Goal: Use online tool/utility: Use online tool/utility

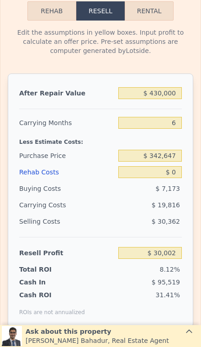
scroll to position [1376, 0]
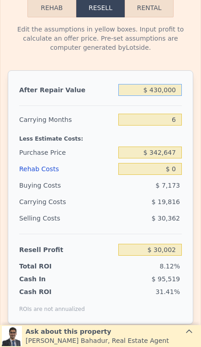
click at [161, 92] on input "$ 430,000" at bounding box center [149, 90] width 63 height 12
type input "$ 43,000"
type input "-$ 329,393"
type input "$ 4,300"
type input "-$ 365,334"
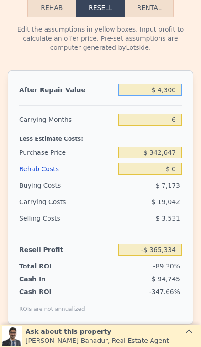
type input "$ 430"
type input "-$ 368,927"
type input "$ 43"
type input "-$ 369,286"
type input "$ 4"
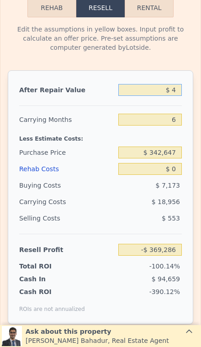
type input "-$ 369,322"
type input "$ 3"
type input "-$ 369,323"
type input "$ 39"
type input "-$ 369,290"
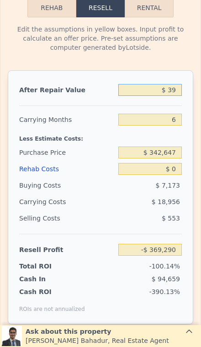
type input "$ 399"
type input "-$ 368,955"
type input "$ 3,999"
type input "-$ 365,612"
type input "$ 39,999"
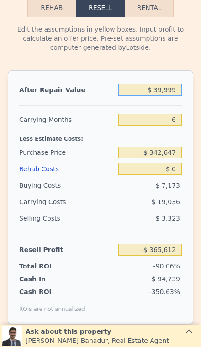
type input "-$ 332,180"
type input "$ 3,999"
type input "-$ 365,612"
type input "$ 39,999"
type input "-$ 332,180"
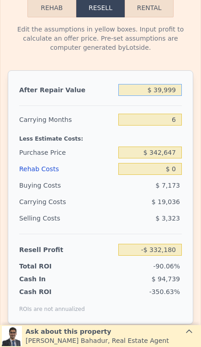
type input "$ 3,999"
type input "-$ 365,612"
type input "$ 39,999"
type input "-$ 332,180"
type input "$ 399,999"
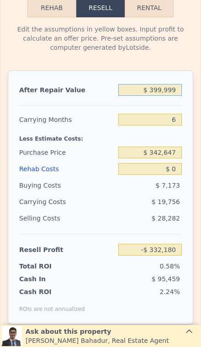
type input "$ 2,141"
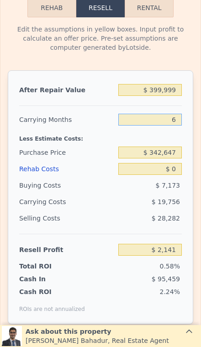
click at [178, 122] on input "6" at bounding box center [149, 120] width 63 height 12
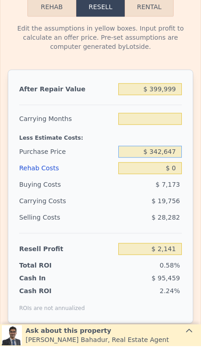
click at [174, 153] on input "$ 342,647" at bounding box center [149, 152] width 63 height 12
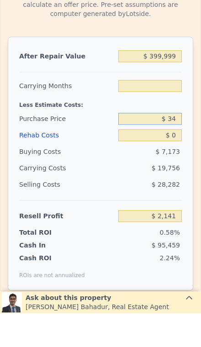
type input "$ 3"
type input "$ 300,000"
type input "6"
type input "$ 47,658"
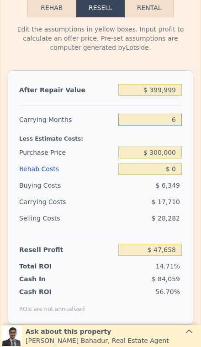
click at [176, 117] on input "6" at bounding box center [149, 120] width 63 height 12
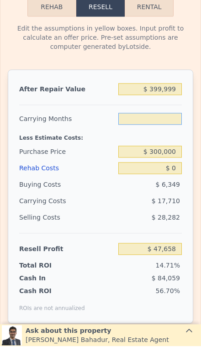
type input "3"
type input "$ 56,513"
type input "3"
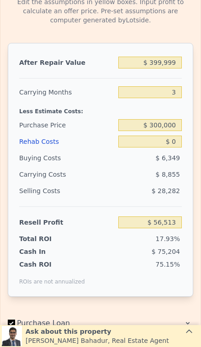
scroll to position [1404, 0]
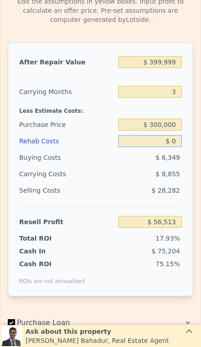
click at [176, 141] on input "$ 0" at bounding box center [149, 141] width 63 height 12
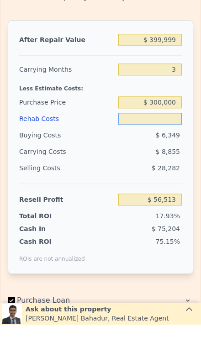
type input "$ 2"
type input "$ 56,511"
type input "$ 25"
type input "$ 56,488"
type input "$ 250"
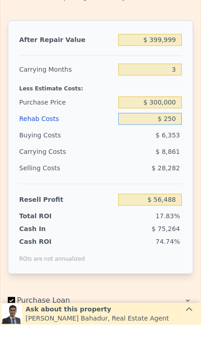
type input "$ 56,253"
type input "$ 2,500"
type input "$ 53,913"
type input "$ 25,000"
type input "$ 30,513"
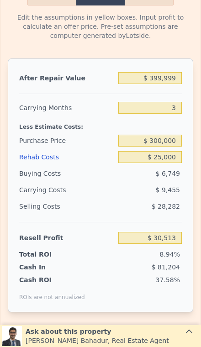
scroll to position [1385, 0]
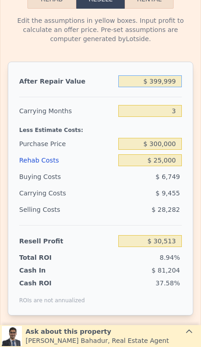
click at [177, 85] on input "$ 399,999" at bounding box center [149, 81] width 63 height 12
type input "$ 39,999"
type input "-$ 304,168"
type input "$ 3,999"
type input "-$ 337,636"
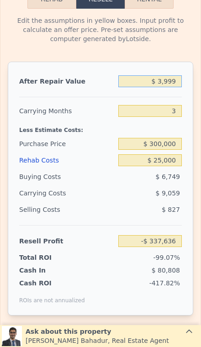
type input "$ 399"
type input "-$ 340,982"
type input "$ 39"
type input "-$ 341,318"
type input "$ 3"
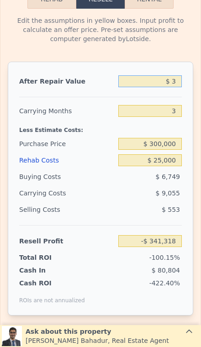
type input "-$ 341,351"
type input "$ 4"
type input "-$ 341,350"
type input "$ 42"
type input "-$ 341,315"
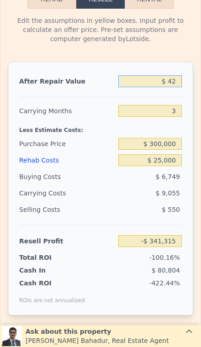
type input "$ 425"
type input "-$ 340,959"
type input "$ 4,250"
type input "-$ 337,402"
type input "$ 42,500"
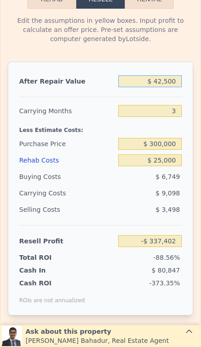
type input "-$ 301,845"
type input "$ 425,000"
type input "$ 53,756"
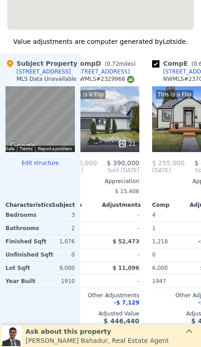
type input "$ 430,000"
type input "6"
type input "$ 0"
type input "$ 30,002"
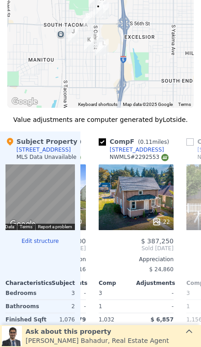
scroll to position [965, 0]
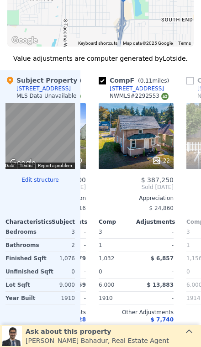
click at [140, 128] on div "22" at bounding box center [136, 136] width 75 height 66
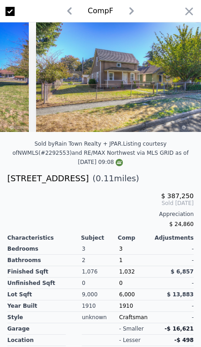
scroll to position [0, 3569]
click at [185, 10] on icon "button" at bounding box center [189, 11] width 13 height 13
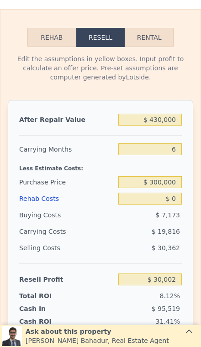
scroll to position [1364, 0]
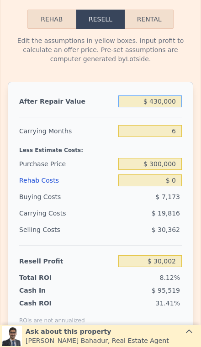
click at [172, 105] on input "$ 430,000" at bounding box center [149, 101] width 63 height 12
type input "$ 43,000"
type input "-$ 329,393"
type input "$ 4,300"
type input "-$ 365,334"
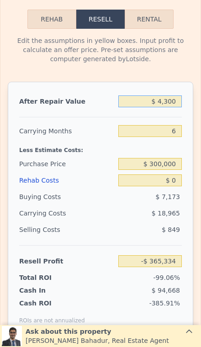
type input "$ 430"
type input "-$ 368,927"
type input "$ 43"
type input "-$ 369,286"
type input "$ 4"
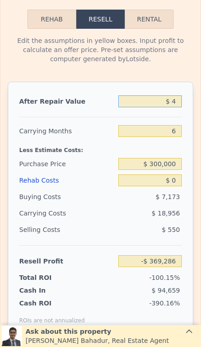
type input "-$ 369,322"
type input "$ 3"
type input "-$ 369,323"
type input "$ 39"
type input "-$ 369,290"
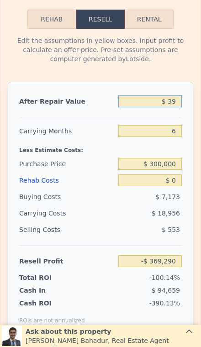
type input "$ 399"
type input "-$ 368,955"
type input "$ 3,999"
type input "-$ 365,612"
type input "$ 39,999"
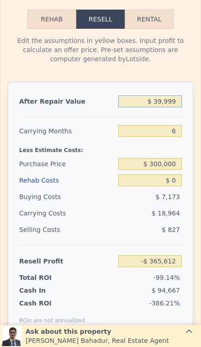
type input "-$ 332,180"
type input "$ 399,999"
type input "$ 2,141"
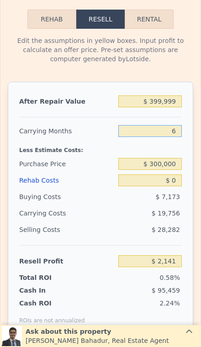
click at [178, 134] on input "6" at bounding box center [149, 131] width 63 height 12
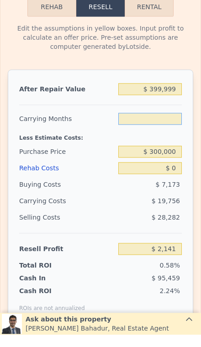
type input "3"
type input "$ 12,019"
type input "3"
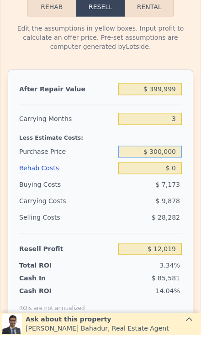
click at [179, 158] on input "$ 300,000" at bounding box center [149, 164] width 63 height 12
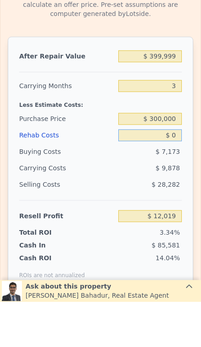
click at [178, 174] on input "$ 0" at bounding box center [149, 180] width 63 height 12
type input "$ 56,513"
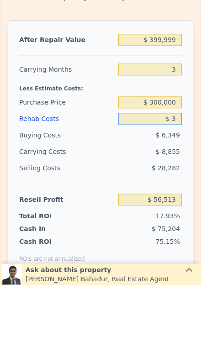
type input "$ 30"
type input "$ 56,483"
type input "$ 300"
type input "$ 56,202"
type input "$ 3,000"
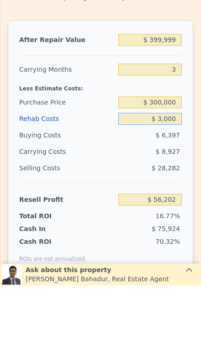
type input "$ 53,393"
type input "$ 30,000"
type input "$ 25,313"
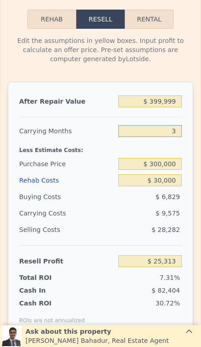
click at [173, 133] on input "3" at bounding box center [149, 131] width 63 height 12
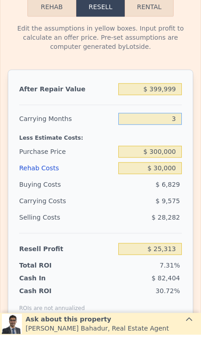
type input "23"
type input "-$ 38,519"
type input "3"
type input "$ 25,313"
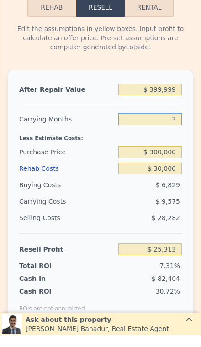
type input "32"
type input "-$ 67,244"
type input "3"
type input "$ 25,313"
type input "2"
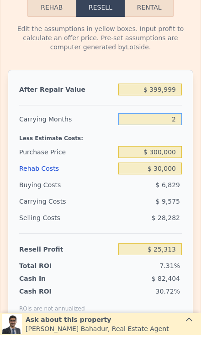
type input "$ 28,504"
type input "2"
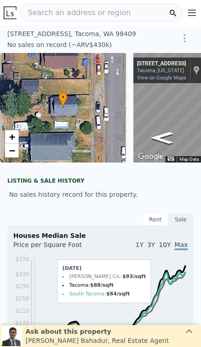
scroll to position [0, 0]
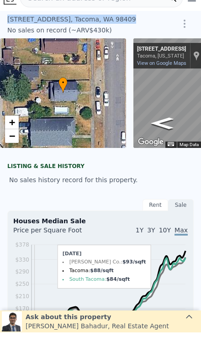
type input "$ 430,000"
type input "6"
type input "$ 0"
type input "$ 30,002"
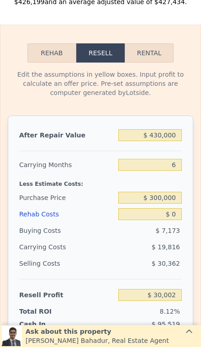
scroll to position [1341, 0]
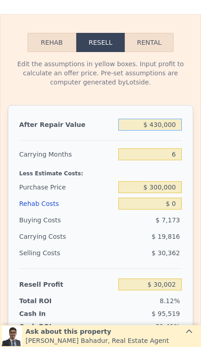
click at [178, 126] on input "$ 430,000" at bounding box center [149, 125] width 63 height 12
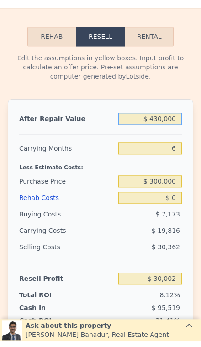
type input "$ 43,000"
type input "-$ 329,393"
type input "$ 4,300"
type input "-$ 365,334"
type input "$ 430"
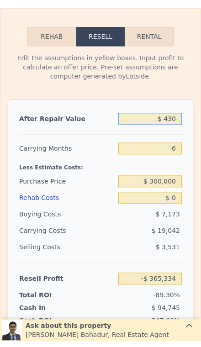
type input "-$ 368,927"
type input "$ 43"
type input "-$ 369,286"
type input "$ 4"
type input "-$ 369,322"
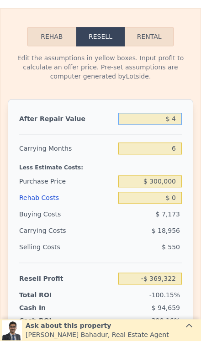
type input "$ 42"
type input "-$ 369,287"
type input "$ 425"
type input "-$ 368,932"
type input "$ 4,250"
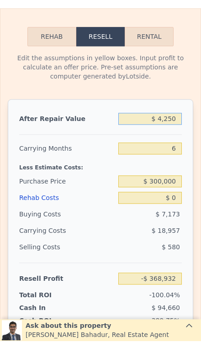
type input "-$ 365,379"
type input "$ 42,500"
type input "-$ 329,859"
type input "$ 425,000"
type input "$ 25,359"
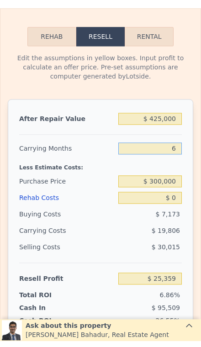
click at [181, 153] on input "6" at bounding box center [149, 154] width 63 height 12
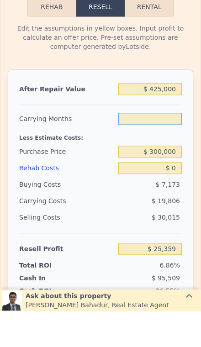
type input "3"
type input "$ 35,262"
type input "3"
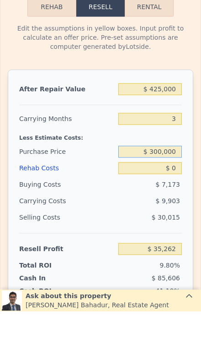
click at [181, 181] on input "$ 300,000" at bounding box center [149, 187] width 63 height 12
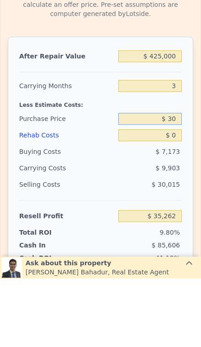
type input "$ 3"
type input "$ 300,000"
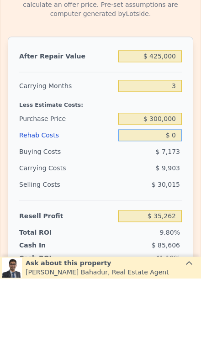
click at [175, 198] on input "$ 0" at bounding box center [149, 204] width 63 height 12
type input "$ 79,756"
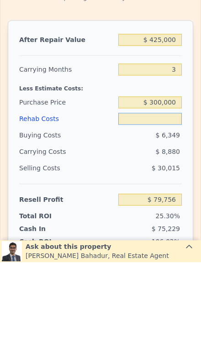
type input "$ 5"
type input "$ 79,751"
type input "$ 4"
type input "$ 79,752"
type input "$ 40"
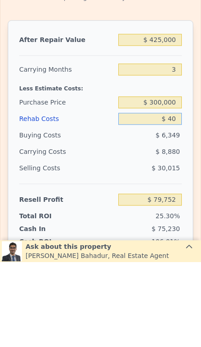
type input "$ 79,715"
type input "$ 400"
type input "$ 79,341"
type input "$ 4,000"
type input "$ 75,596"
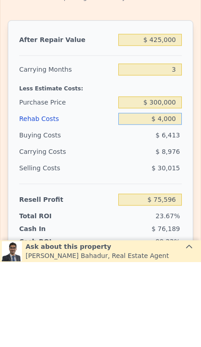
type input "$ 40,000"
type input "$ 38,156"
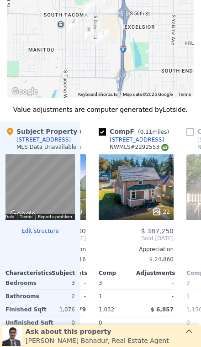
scroll to position [913, 0]
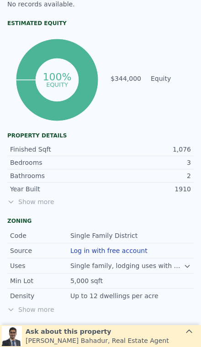
click at [21, 202] on span "Show more" at bounding box center [100, 201] width 186 height 9
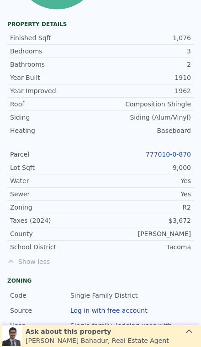
scroll to position [544, 0]
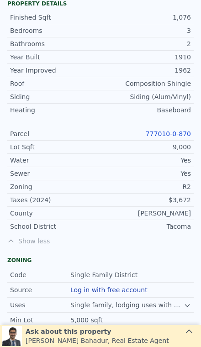
click at [159, 136] on link "777010-0-870" at bounding box center [168, 133] width 45 height 7
